Goal: Information Seeking & Learning: Learn about a topic

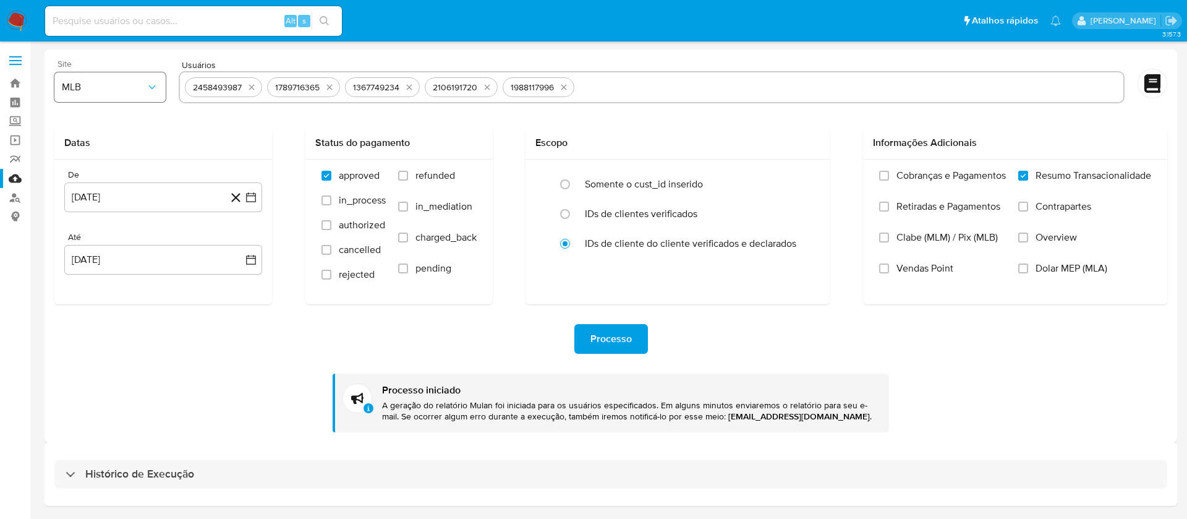
click at [149, 81] on icon "button" at bounding box center [152, 87] width 12 height 12
click at [150, 81] on icon "button" at bounding box center [152, 87] width 12 height 12
click at [13, 26] on img at bounding box center [16, 21] width 21 height 21
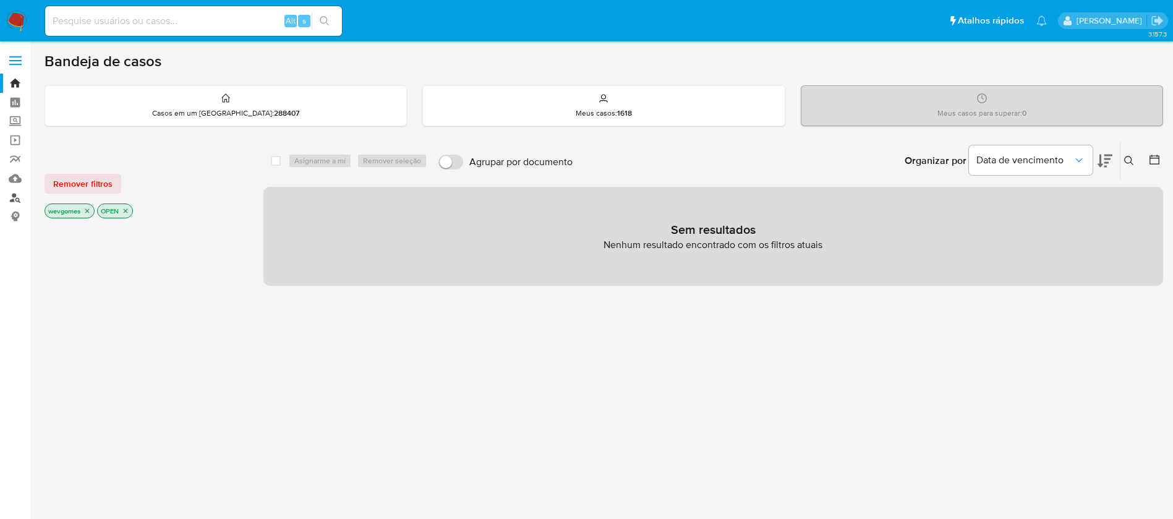
click at [15, 198] on link "Localizador de pessoas" at bounding box center [73, 197] width 147 height 19
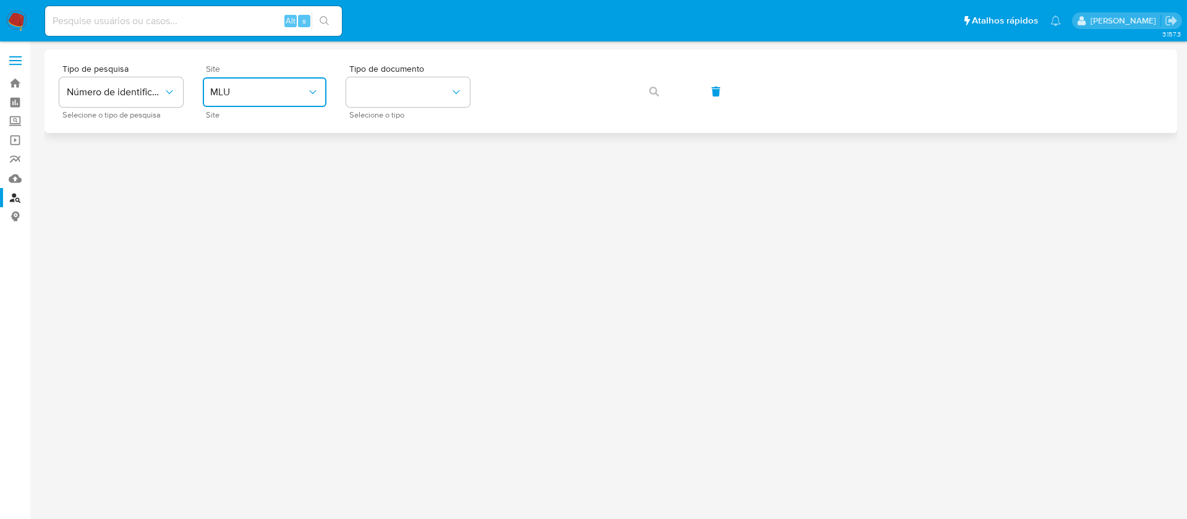
click at [306, 100] on button "MLU" at bounding box center [265, 92] width 124 height 30
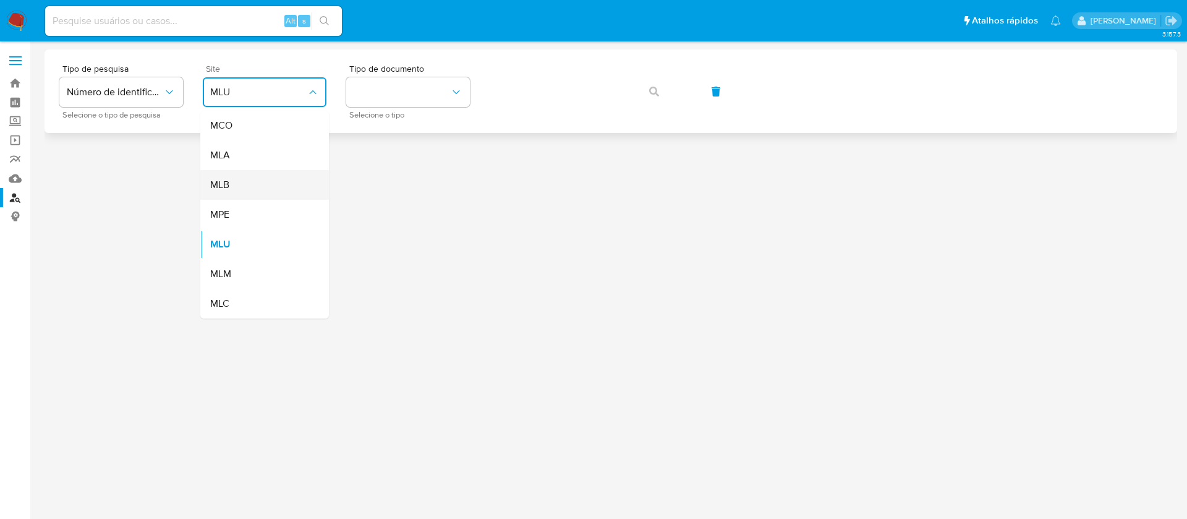
click at [234, 184] on div "MLB" at bounding box center [260, 185] width 101 height 30
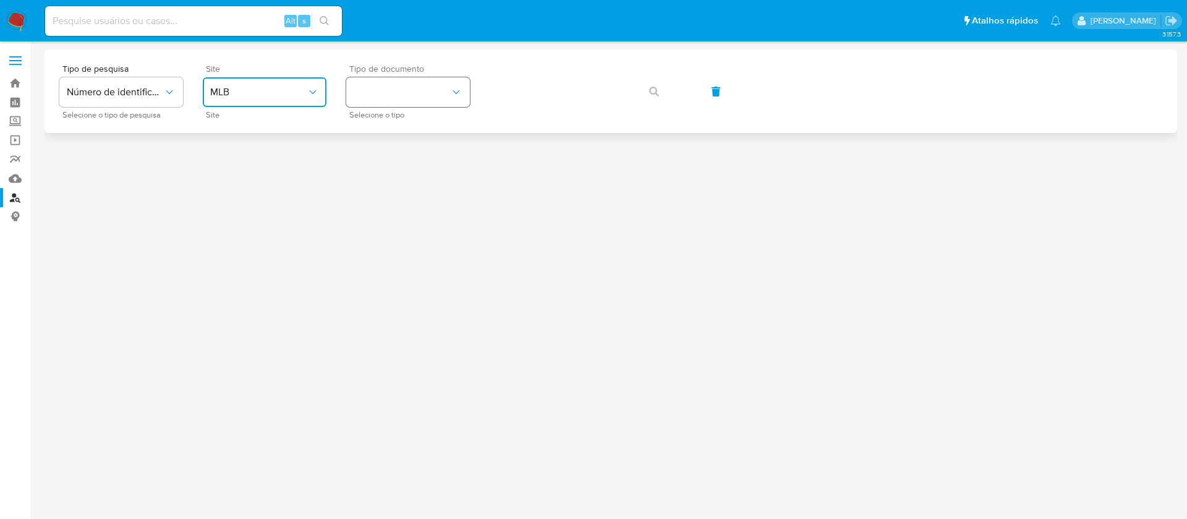
click at [406, 98] on button "identificationType" at bounding box center [408, 92] width 124 height 30
click at [376, 134] on span "CNPJ" at bounding box center [365, 139] width 23 height 11
click at [654, 92] on icon "button" at bounding box center [654, 92] width 10 height 10
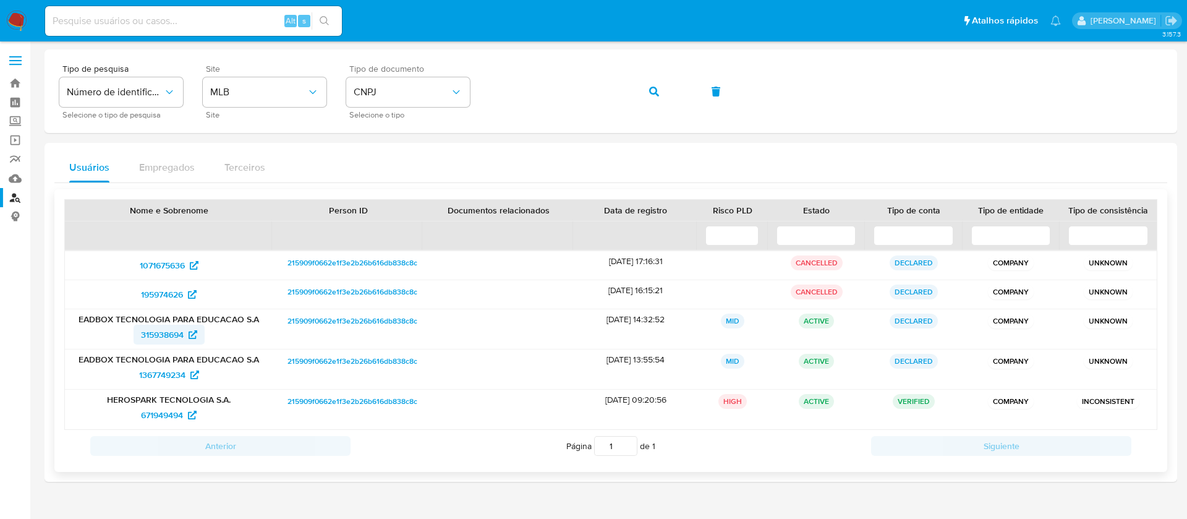
click at [162, 337] on span "315938694" at bounding box center [162, 335] width 43 height 20
click at [161, 377] on span "1367749234" at bounding box center [162, 375] width 46 height 20
click at [142, 418] on span "671949494" at bounding box center [162, 415] width 42 height 20
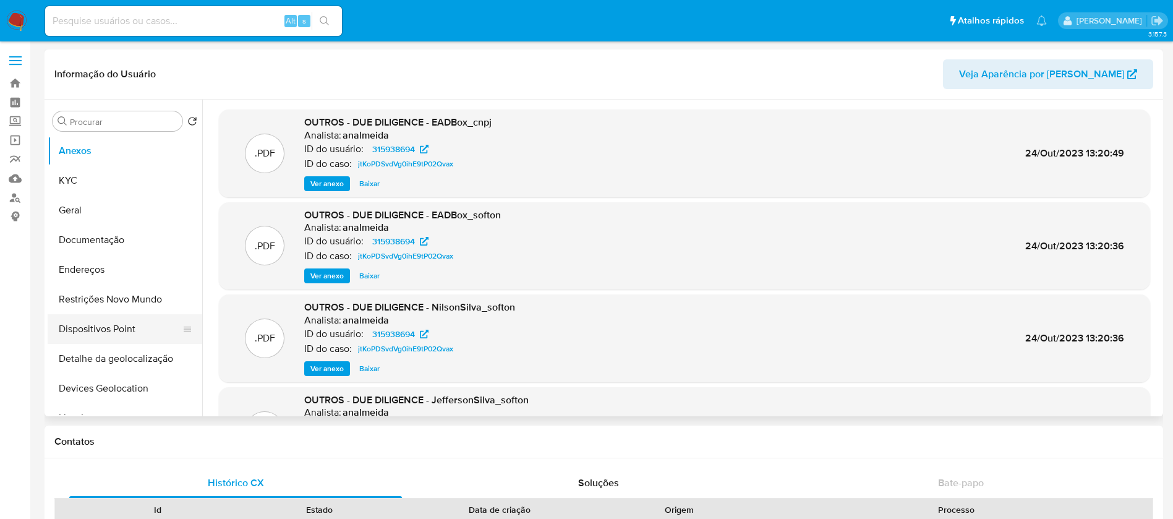
select select "10"
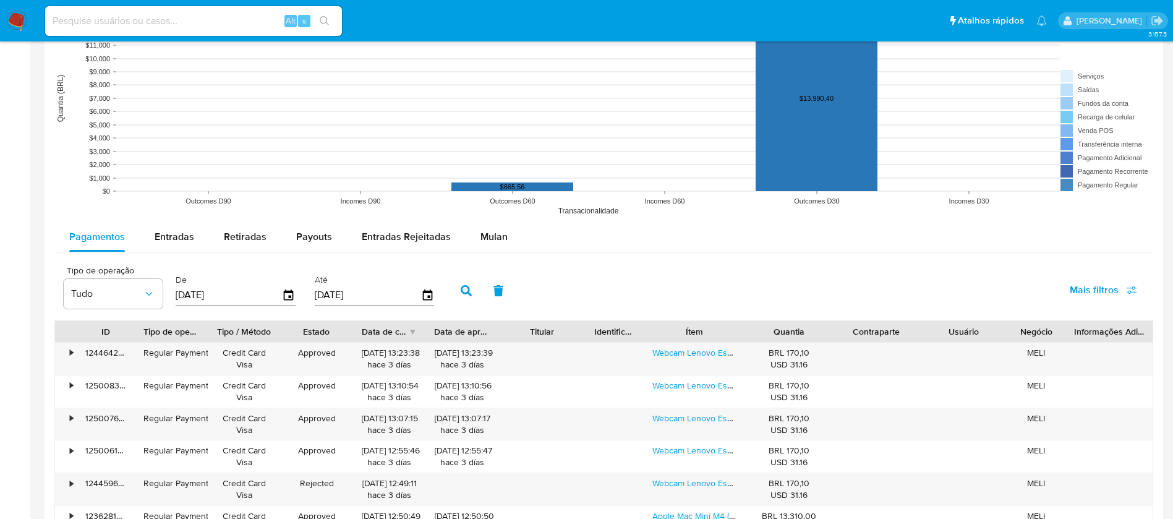
scroll to position [1113, 0]
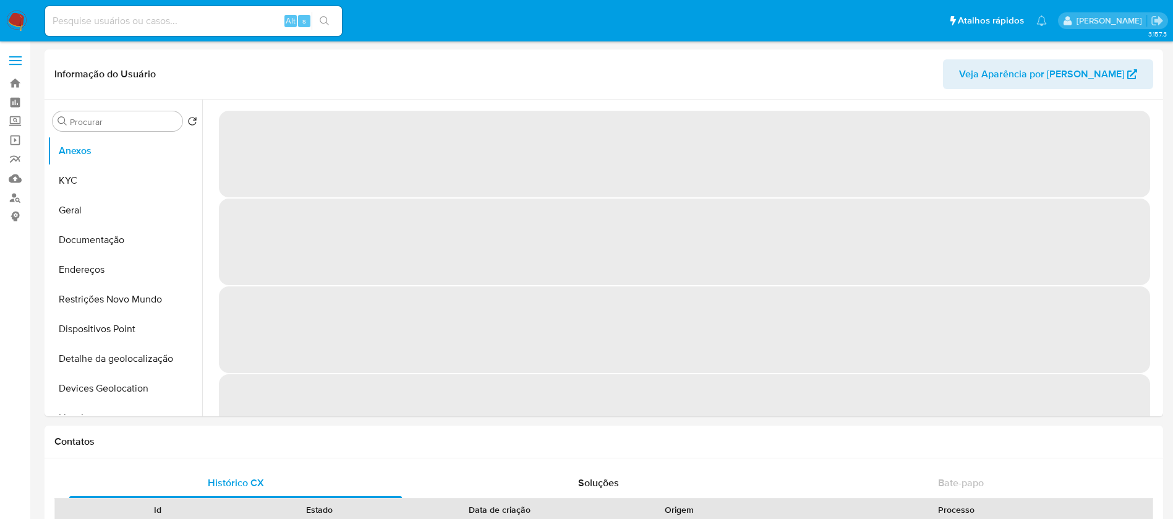
select select "10"
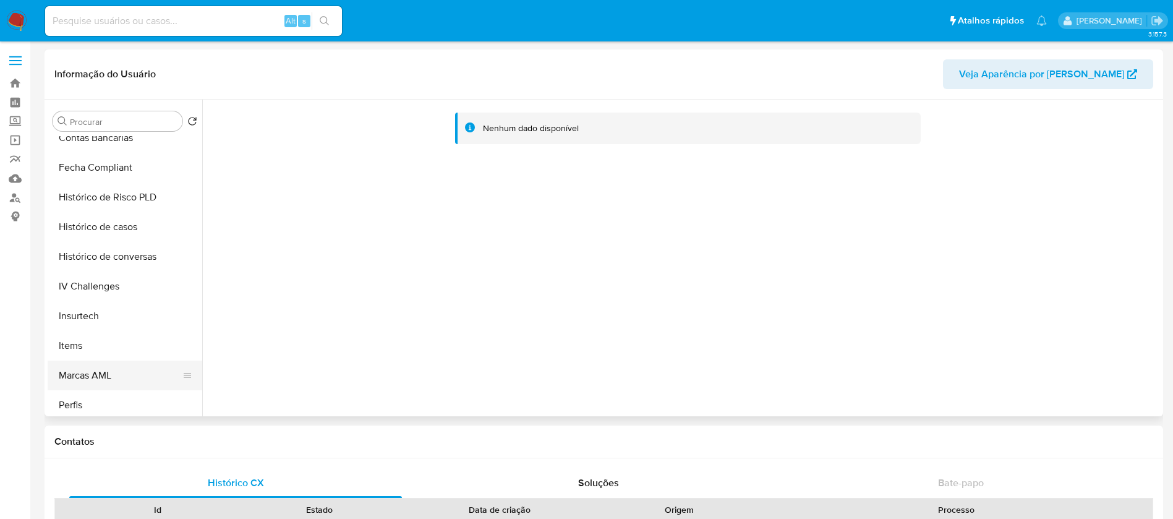
scroll to position [458, 0]
click at [91, 264] on button "Histórico de casos" at bounding box center [120, 257] width 145 height 30
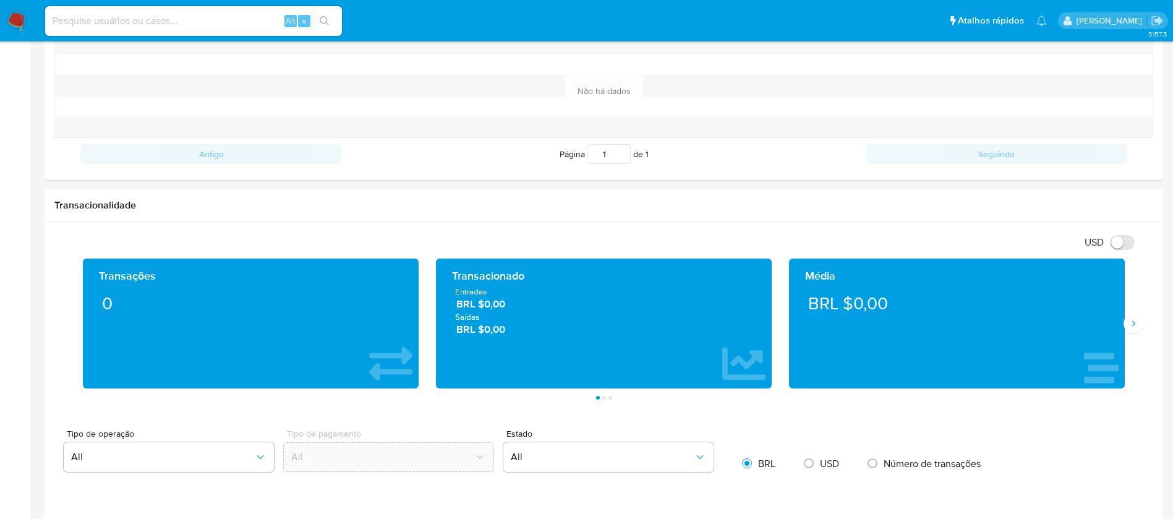
scroll to position [618, 0]
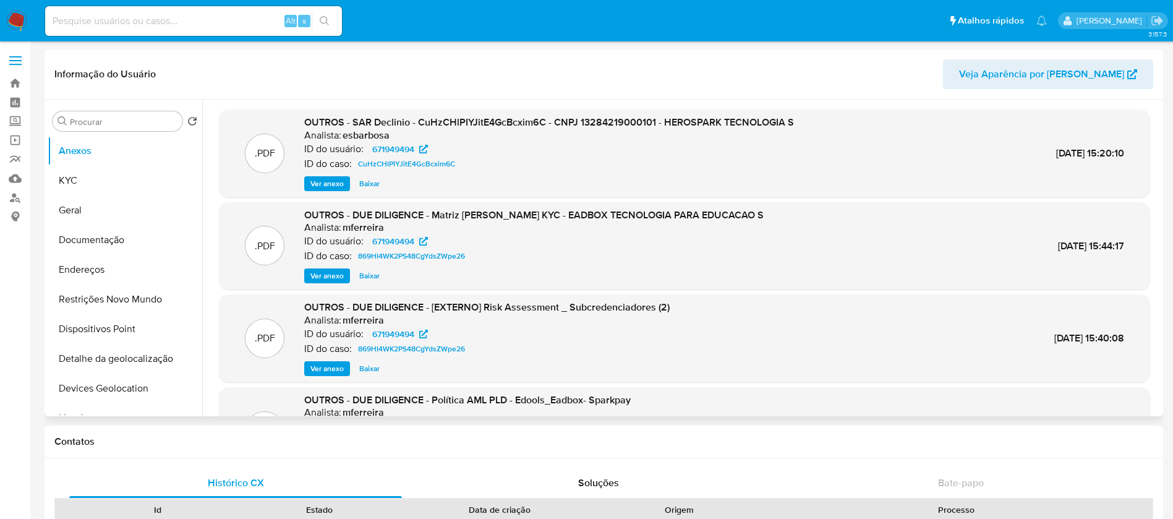
select select "10"
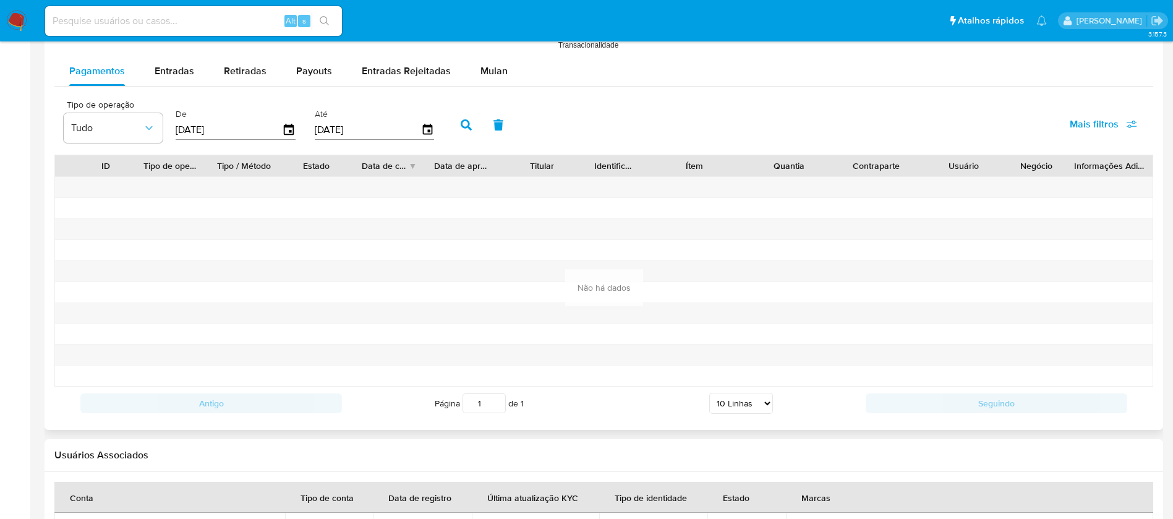
scroll to position [989, 0]
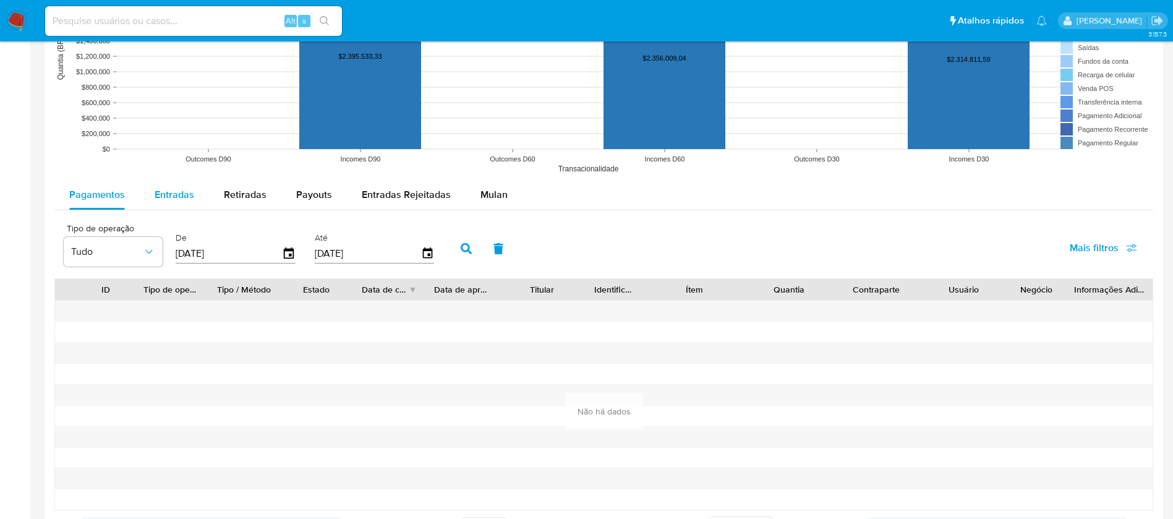
click at [180, 199] on span "Entradas" at bounding box center [175, 194] width 40 height 14
select select "10"
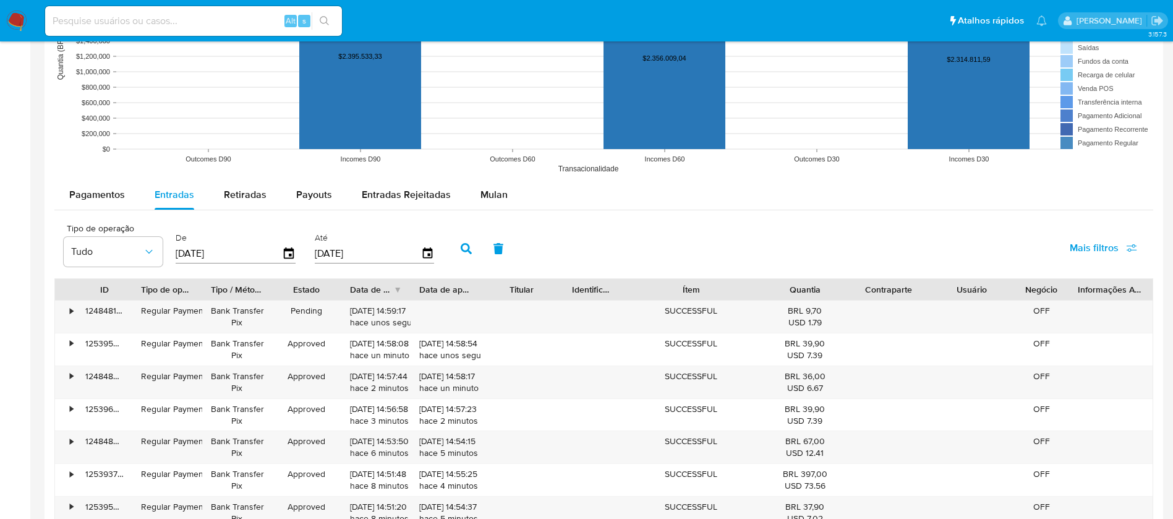
drag, startPoint x: 743, startPoint y: 286, endPoint x: 785, endPoint y: 287, distance: 42.1
click at [785, 287] on div "ID Tipo de operação Tipo / Método Estado Data de criação Data de aprovação Titu…" at bounding box center [603, 289] width 1097 height 21
click at [250, 192] on span "Retiradas" at bounding box center [245, 194] width 43 height 14
select select "10"
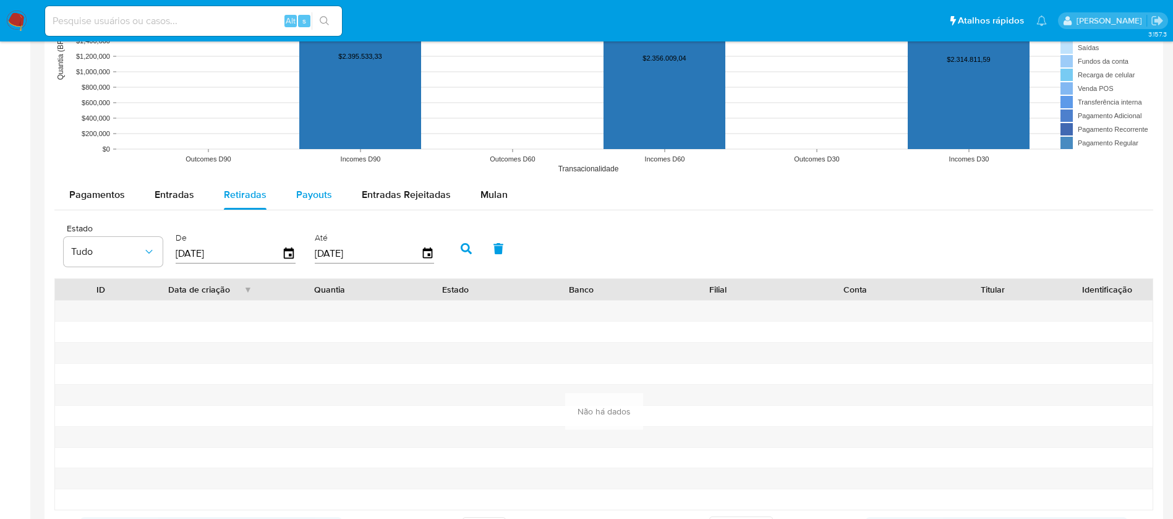
click at [281, 194] on button "Payouts" at bounding box center [314, 195] width 66 height 30
select select "10"
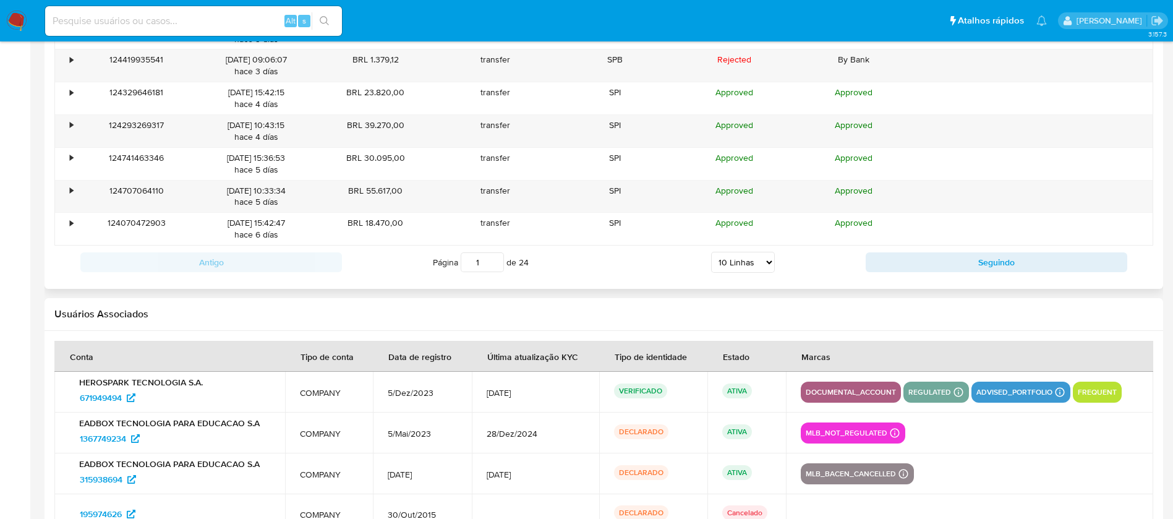
scroll to position [1113, 0]
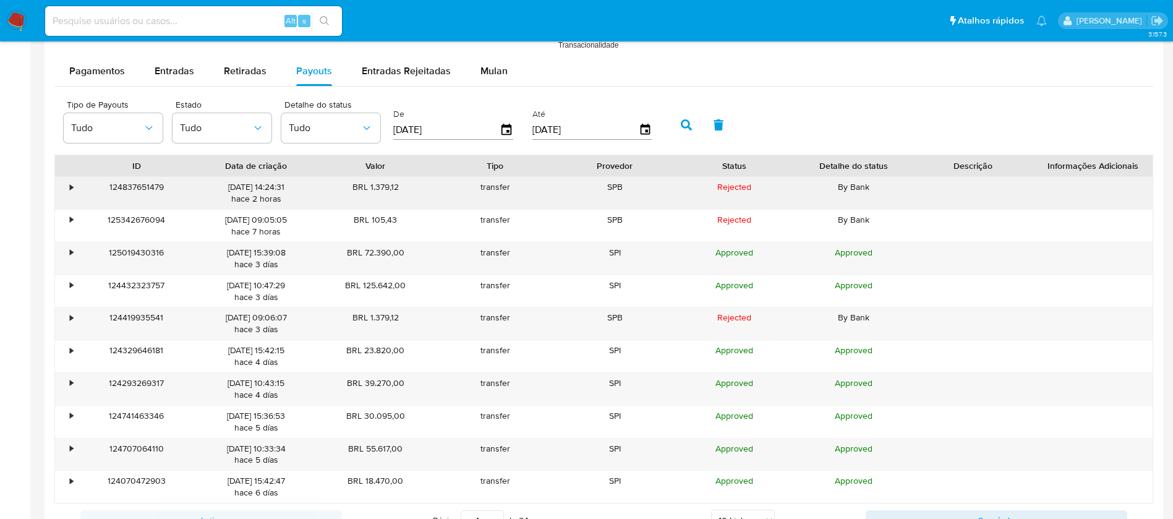
click at [72, 188] on div "•" at bounding box center [71, 187] width 3 height 12
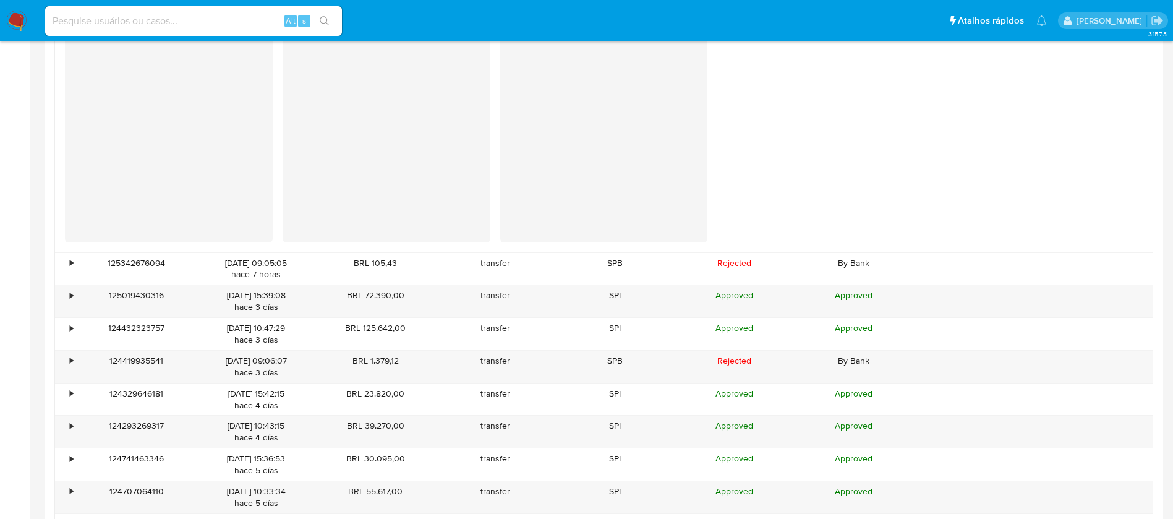
scroll to position [1360, 0]
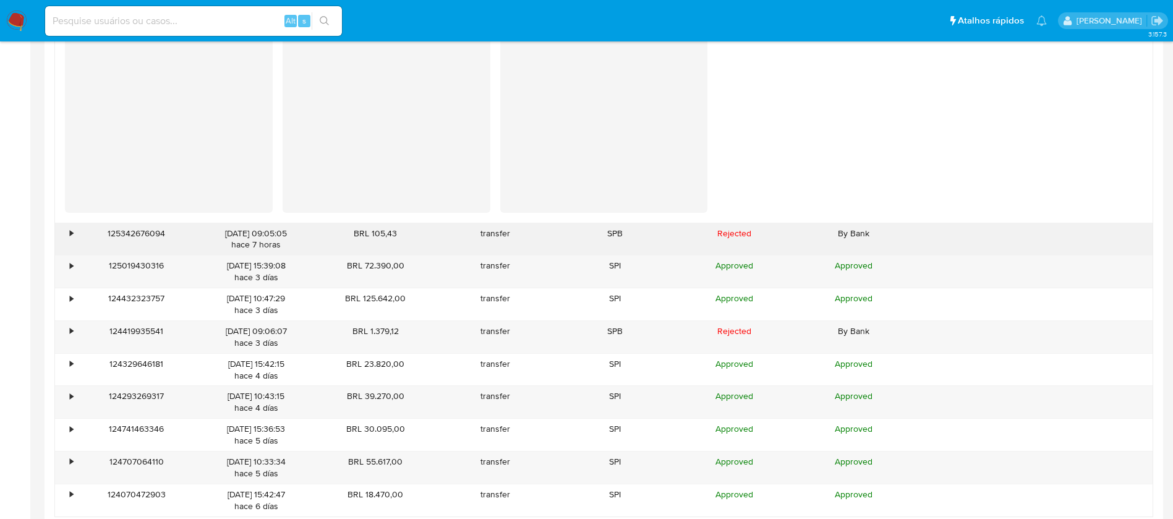
click at [72, 236] on div "•" at bounding box center [71, 234] width 3 height 12
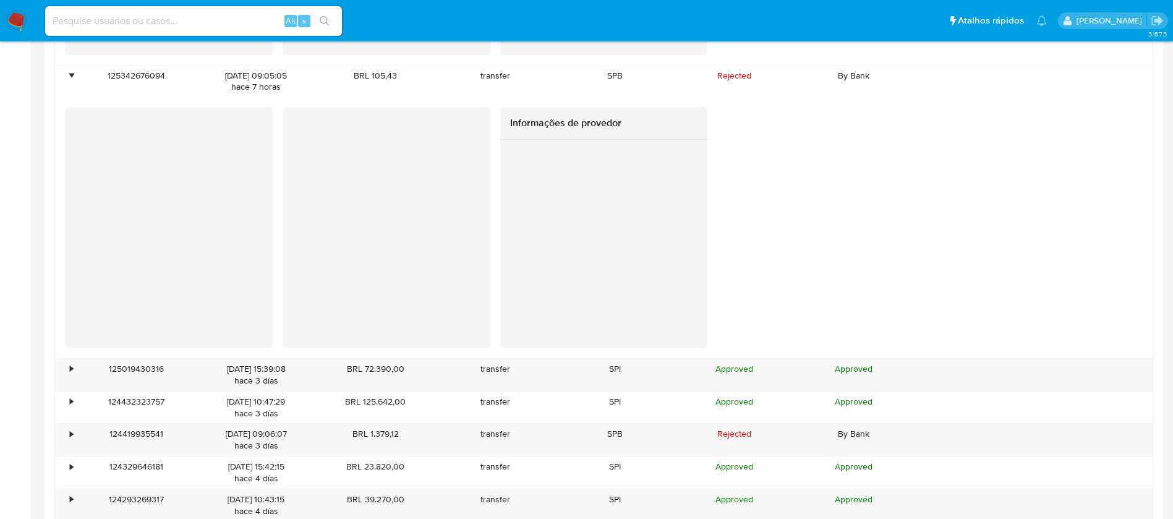
scroll to position [1607, 0]
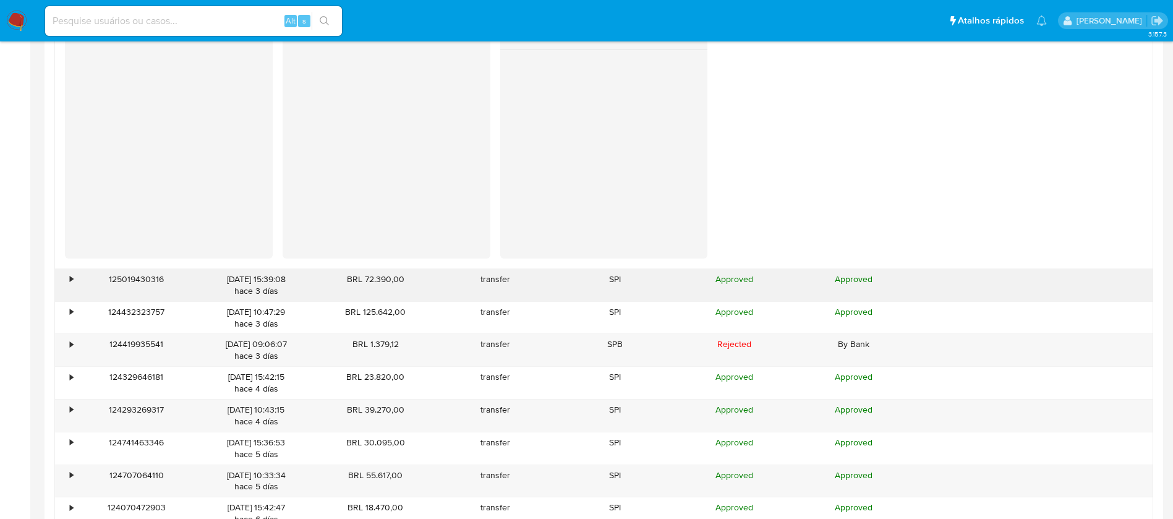
click at [67, 276] on div "•" at bounding box center [66, 285] width 22 height 32
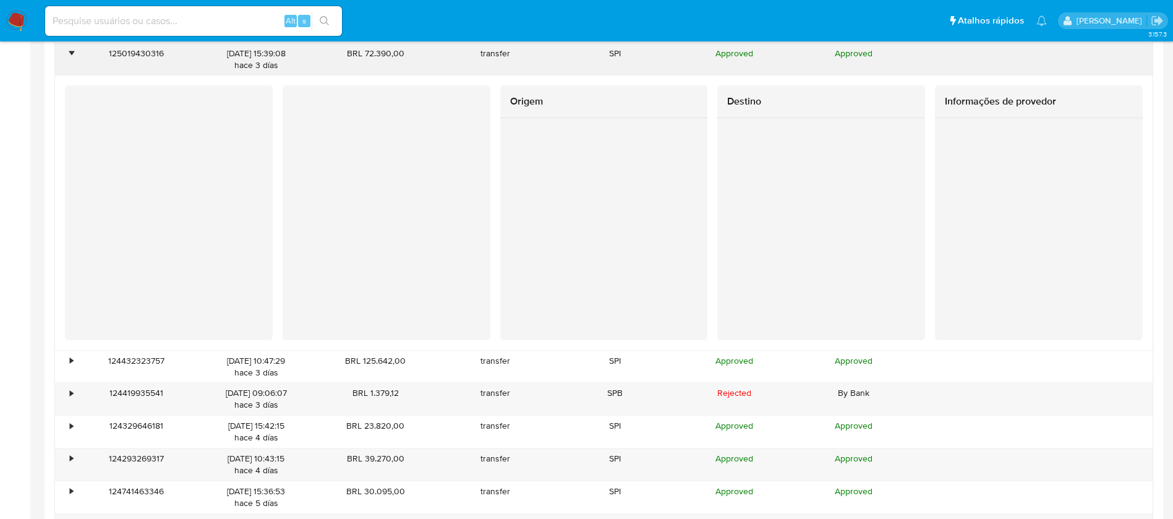
scroll to position [1855, 0]
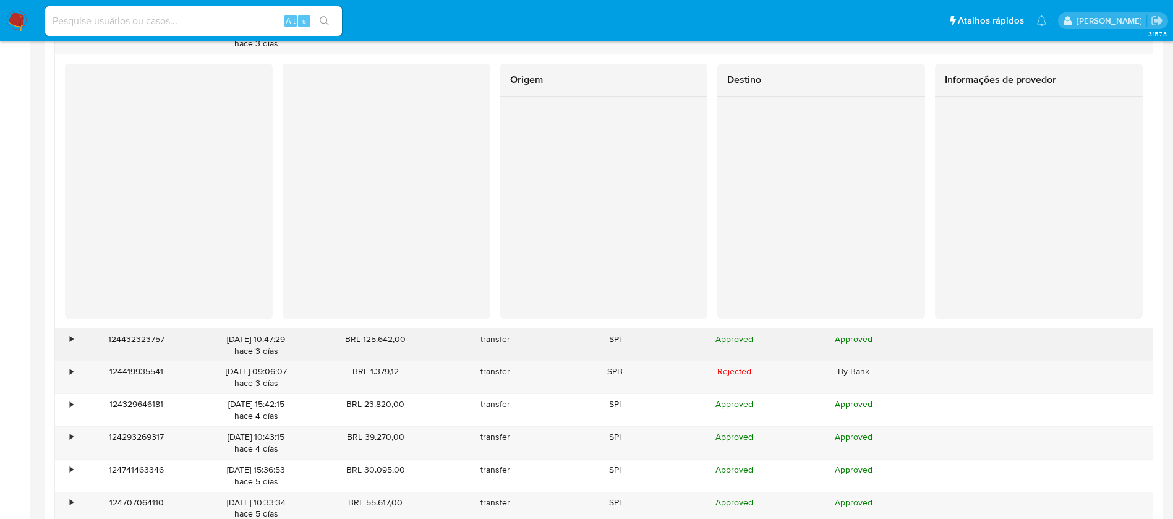
click at [74, 331] on div "•" at bounding box center [66, 345] width 22 height 32
